Goal: Information Seeking & Learning: Learn about a topic

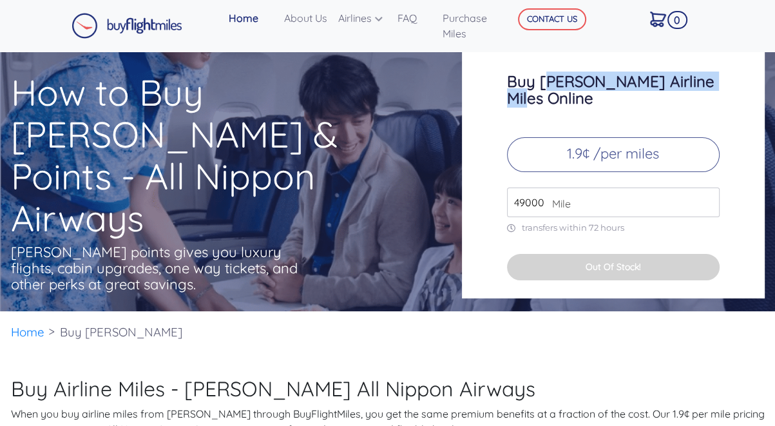
drag, startPoint x: 542, startPoint y: 89, endPoint x: 710, endPoint y: 96, distance: 167.6
click at [715, 88] on h3 "Buy [PERSON_NAME] Airline Miles Online" at bounding box center [613, 89] width 212 height 33
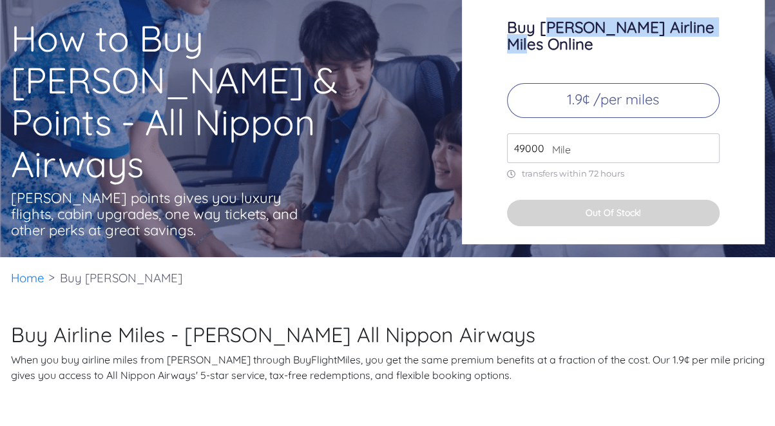
scroll to position [193, 0]
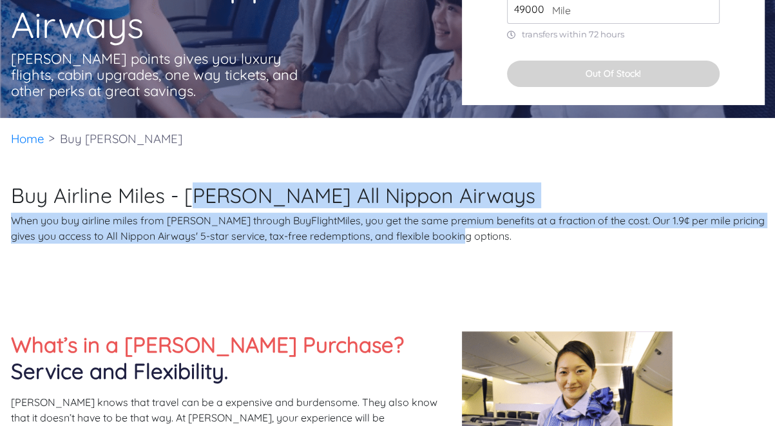
drag, startPoint x: 194, startPoint y: 194, endPoint x: 529, endPoint y: 238, distance: 337.7
click at [529, 238] on div "Buy Airline Miles - [PERSON_NAME] All Nippon Airways When you buy airline miles…" at bounding box center [387, 213] width 773 height 61
click at [529, 238] on p "When you buy airline miles from [PERSON_NAME] through BuyFlightMiles, you get t…" at bounding box center [387, 227] width 753 height 31
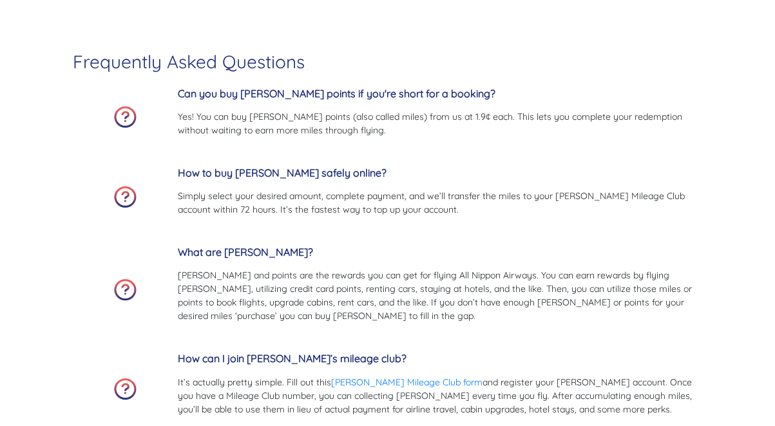
scroll to position [3563, 0]
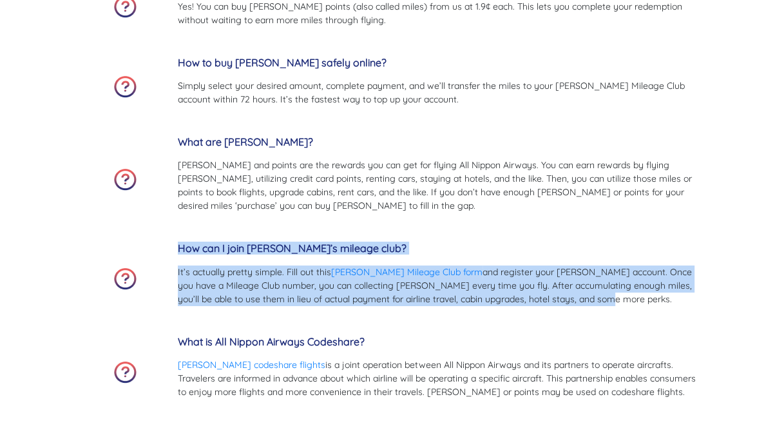
drag, startPoint x: 176, startPoint y: 246, endPoint x: 578, endPoint y: 300, distance: 405.4
click at [578, 300] on div "How can I join [PERSON_NAME]’s mileage club? It’s actually pretty simple. Fill …" at bounding box center [388, 278] width 630 height 93
click at [569, 290] on p "It’s actually pretty simple. Fill out this [PERSON_NAME] Mileage Club form and …" at bounding box center [440, 285] width 525 height 41
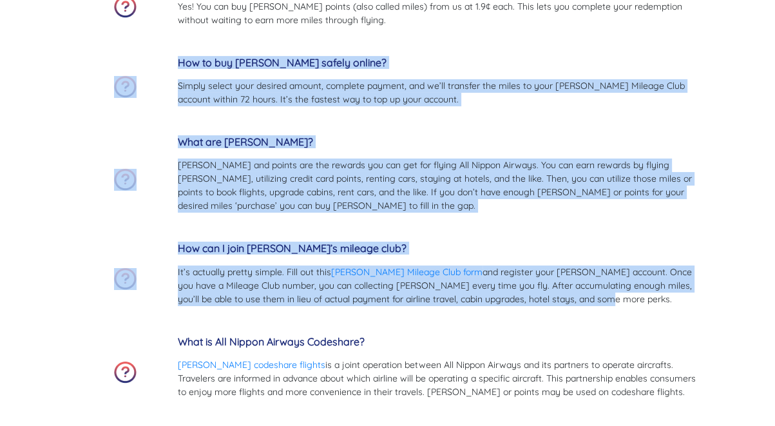
drag, startPoint x: 579, startPoint y: 308, endPoint x: 104, endPoint y: 70, distance: 531.6
click at [104, 70] on div "How to buy [PERSON_NAME] safely online? Simply select your desired amount, comp…" at bounding box center [388, 86] width 630 height 79
drag, startPoint x: 128, startPoint y: 56, endPoint x: 611, endPoint y: 298, distance: 540.2
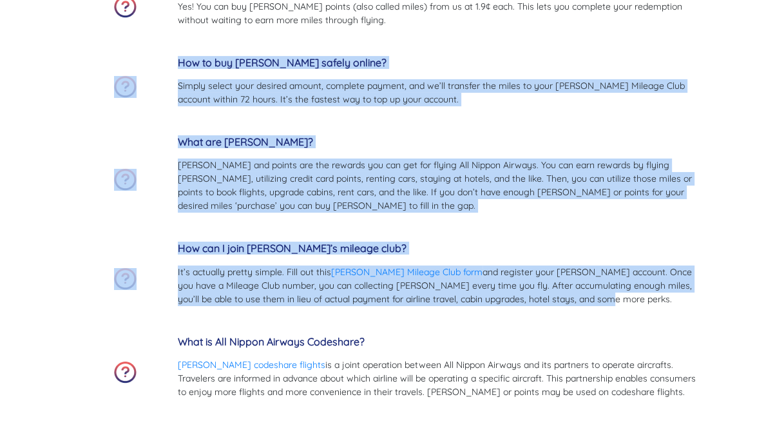
click at [611, 298] on p "It’s actually pretty simple. Fill out this [PERSON_NAME] Mileage Club form and …" at bounding box center [440, 285] width 525 height 41
